Goal: Complete application form

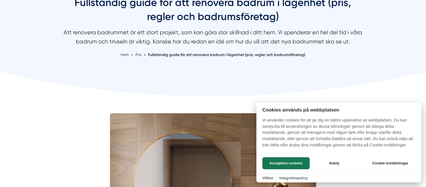
scroll to position [86, 0]
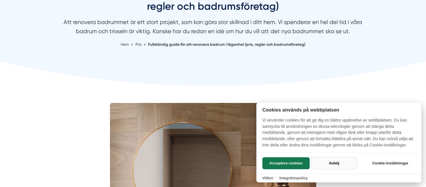
click at [332, 163] on button "Avböj" at bounding box center [334, 164] width 46 height 12
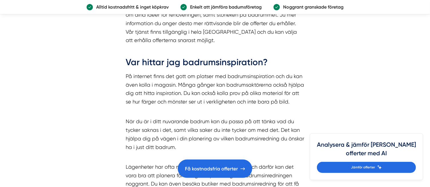
scroll to position [1862, 0]
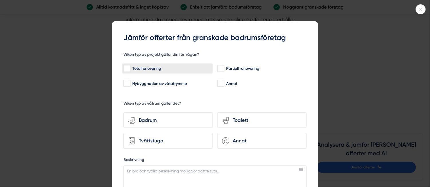
click at [126, 70] on input "Totalrenovering" at bounding box center [126, 69] width 7 height 6
checkbox input "true"
click at [139, 119] on div "Badrum" at bounding box center [172, 121] width 72 height 8
click at [0, 0] on input "bathroom-tub-towel Badrum" at bounding box center [0, 0] width 0 height 0
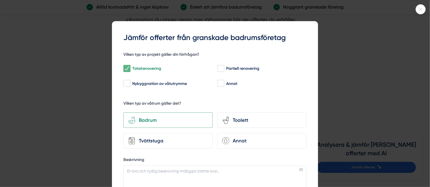
scroll to position [57, 0]
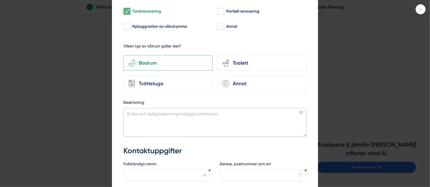
click at [148, 117] on textarea "Beskrivning" at bounding box center [214, 122] width 183 height 29
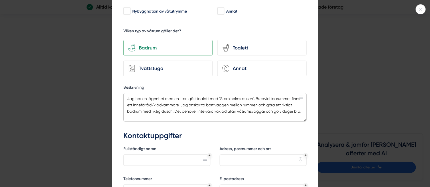
scroll to position [86, 0]
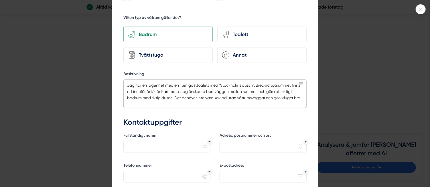
type textarea "Jag har en lägenhet med en liten gästtoalett med "Stockholms dusch". Bredvid to…"
click at [154, 145] on input "Fullständigt namn" at bounding box center [166, 146] width 87 height 11
type input "Janet French"
click at [232, 143] on input "Adress, postnummer och ort" at bounding box center [263, 146] width 87 height 11
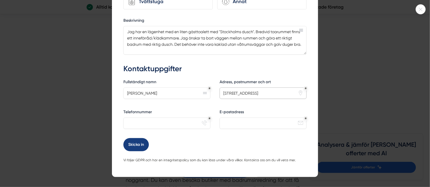
scroll to position [143, 0]
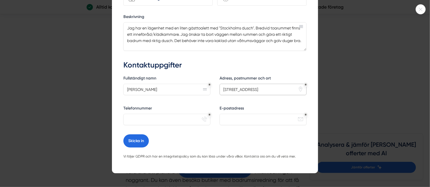
click at [261, 88] on input "Gyllenstiernsgatan 19, Stockholm" at bounding box center [263, 89] width 87 height 11
click at [266, 87] on input "Gyllenstiernsgatan 19, 11526 Stockholm" at bounding box center [263, 89] width 87 height 11
click at [266, 87] on input "Gyllenstiernsgatan 19, 115 26 Stockholm" at bounding box center [263, 89] width 87 height 11
type input "Gyllenstiernsgatan 19, 115 26 Stockholm"
click at [155, 120] on input "Telefonnummer" at bounding box center [166, 119] width 87 height 11
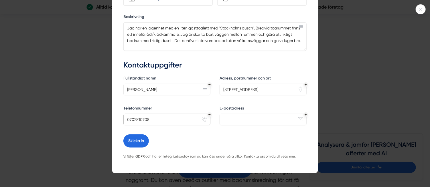
type input "0702810708"
click at [234, 117] on input "E-postadress" at bounding box center [263, 119] width 87 height 11
type input "janet@englishbyfrench.se"
click at [146, 26] on textarea "Jag har en lägenhet med en liten gästtoalett med "Stockholms dusch". Bredvid to…" at bounding box center [214, 36] width 183 height 29
click at [273, 33] on textarea "Jag har en liten lägenhet med en liten gästtoalett med "Stockholms dusch". Bred…" at bounding box center [214, 36] width 183 height 29
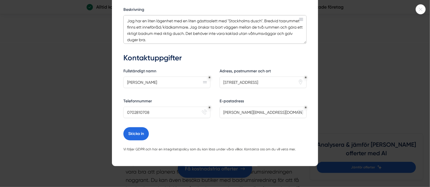
scroll to position [154, 0]
type textarea "Jag har en liten lägenhet med en liten gästtoalett med "Stockholms dusch". Bred…"
click at [133, 131] on button "Skicka in" at bounding box center [136, 133] width 26 height 13
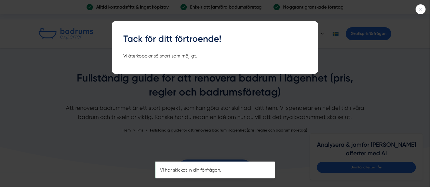
scroll to position [0, 0]
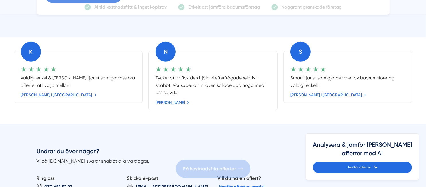
scroll to position [238, 0]
